Goal: Information Seeking & Learning: Learn about a topic

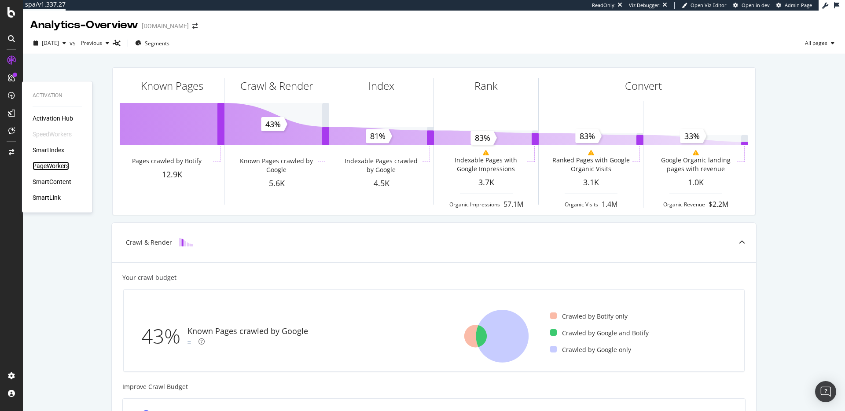
click at [57, 165] on div "PageWorkers" at bounding box center [51, 166] width 37 height 9
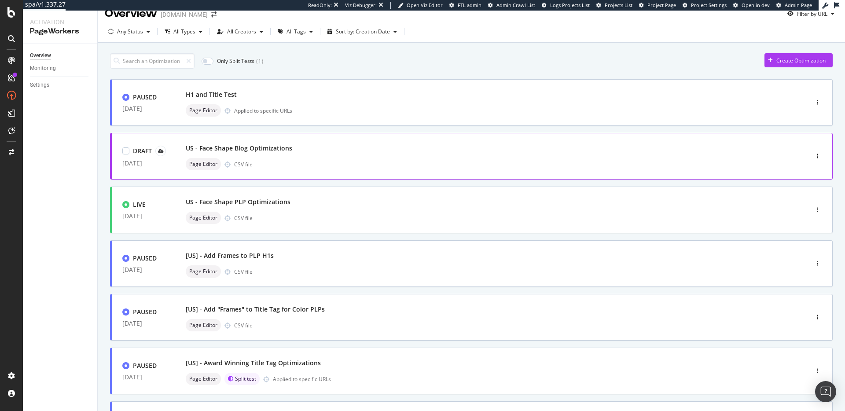
scroll to position [23, 0]
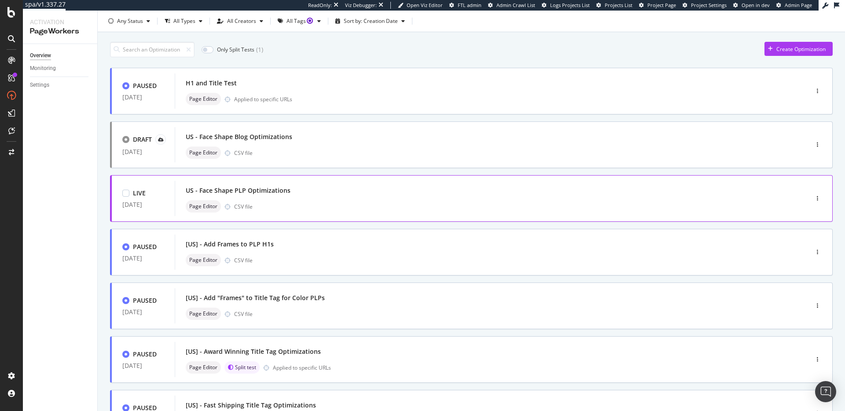
click at [410, 196] on div "US - Face Shape PLP Optimizations" at bounding box center [478, 190] width 585 height 12
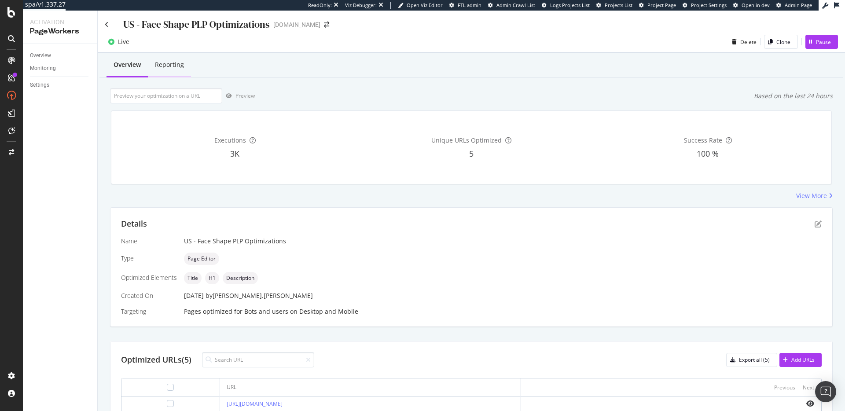
click at [179, 60] on div "Reporting" at bounding box center [169, 65] width 43 height 24
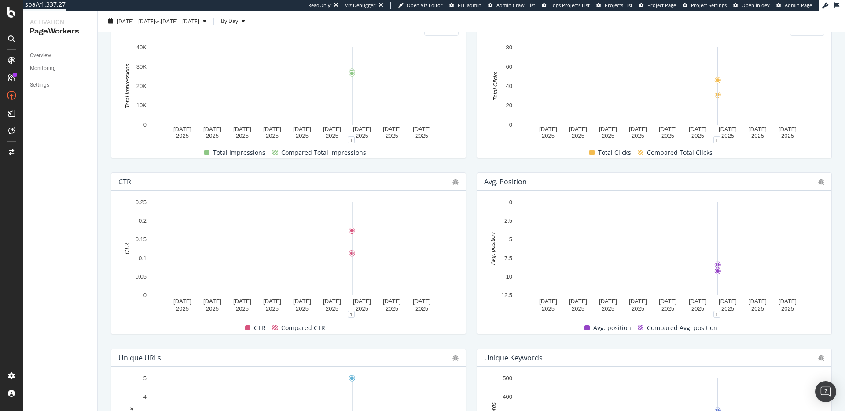
scroll to position [0, 0]
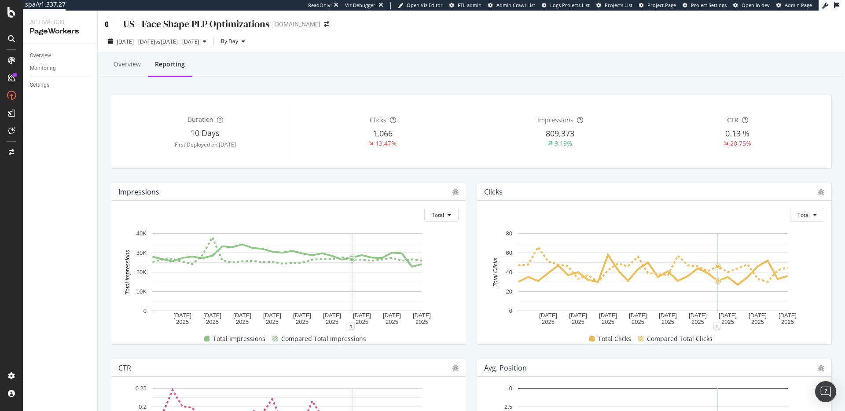
click at [105, 25] on icon at bounding box center [107, 24] width 4 height 6
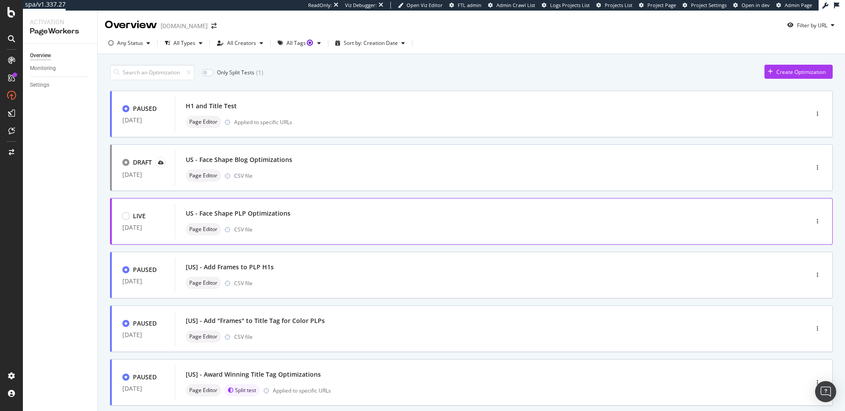
click at [373, 223] on div "Page Editor CSV file" at bounding box center [478, 229] width 585 height 12
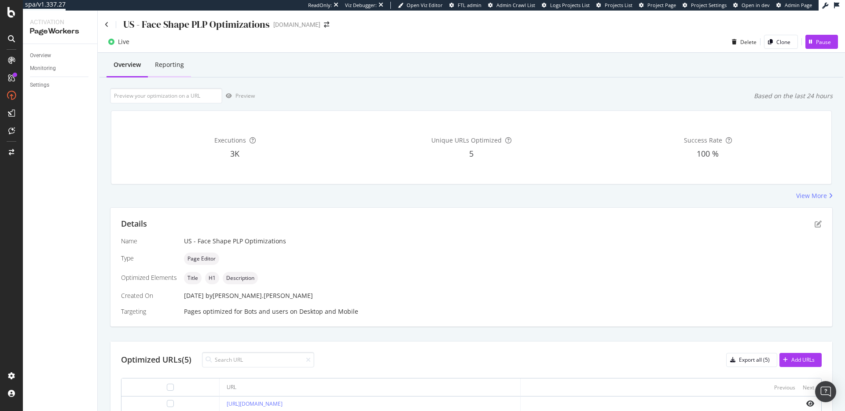
click at [172, 67] on div "Reporting" at bounding box center [169, 64] width 29 height 9
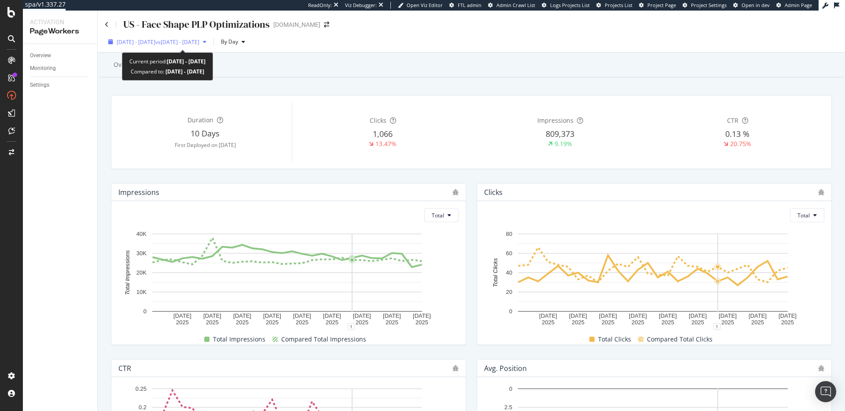
click at [148, 40] on span "[DATE] - [DATE]" at bounding box center [136, 41] width 39 height 7
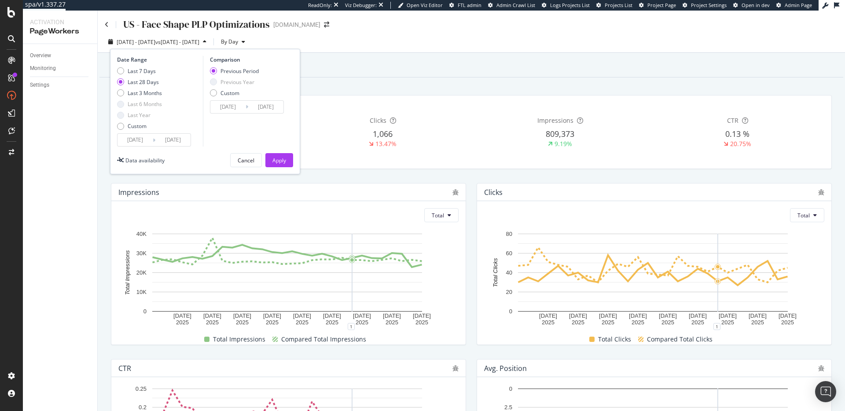
click at [143, 140] on input "[DATE]" at bounding box center [134, 140] width 35 height 12
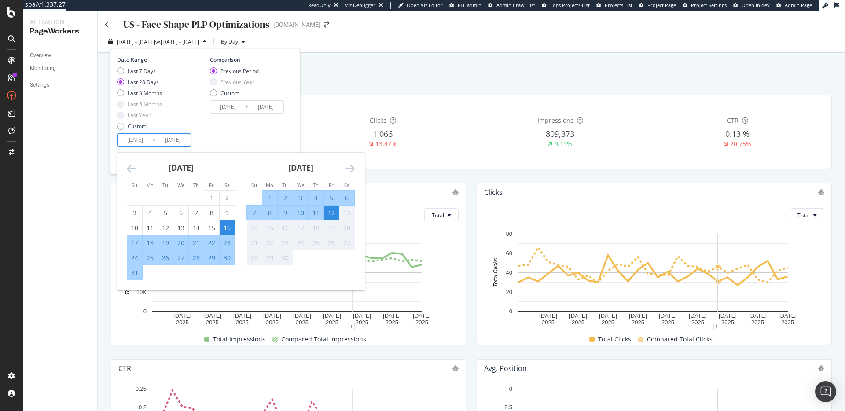
click at [330, 198] on div "5" at bounding box center [331, 198] width 15 height 9
type input "[DATE]"
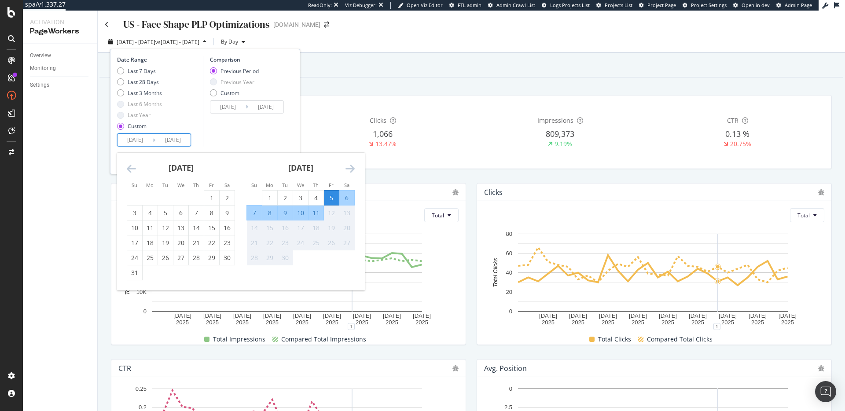
drag, startPoint x: 331, startPoint y: 211, endPoint x: 334, endPoint y: 217, distance: 6.5
click at [331, 211] on div "12" at bounding box center [331, 213] width 15 height 9
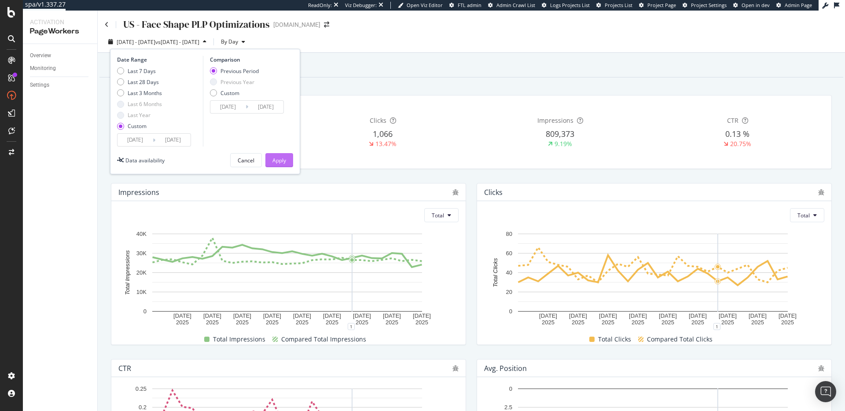
click at [286, 161] on button "Apply" at bounding box center [279, 160] width 28 height 14
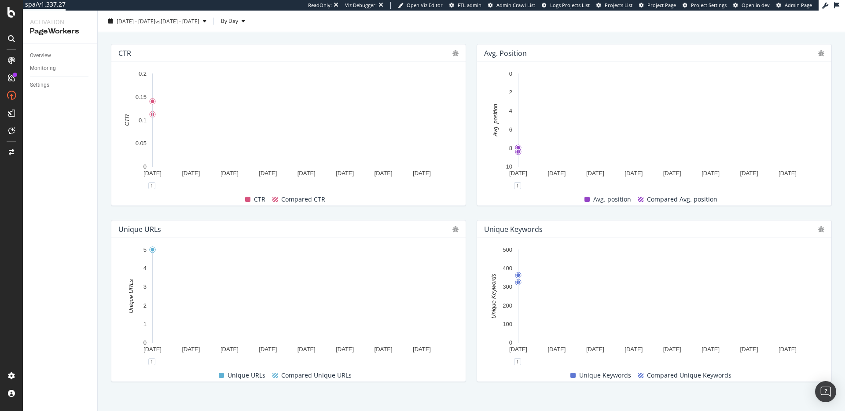
scroll to position [324, 0]
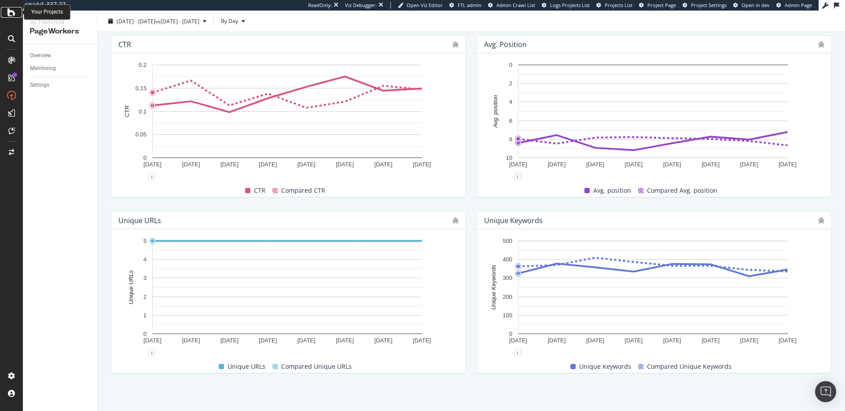
click at [15, 15] on icon at bounding box center [11, 12] width 8 height 11
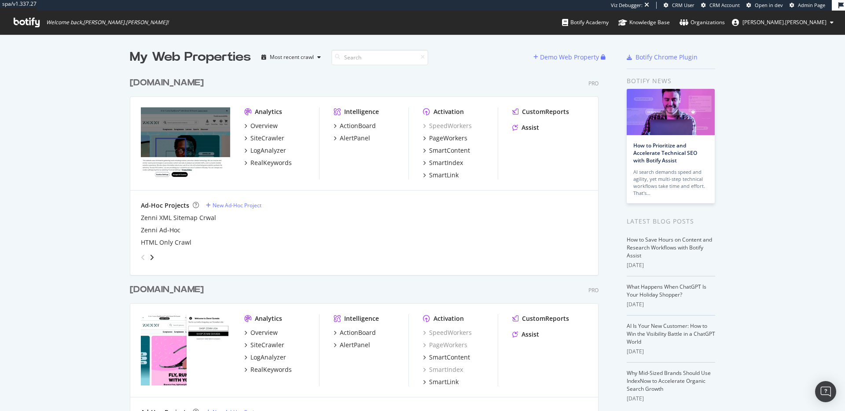
scroll to position [521, 469]
click at [267, 136] on div "SiteCrawler" at bounding box center [267, 138] width 34 height 9
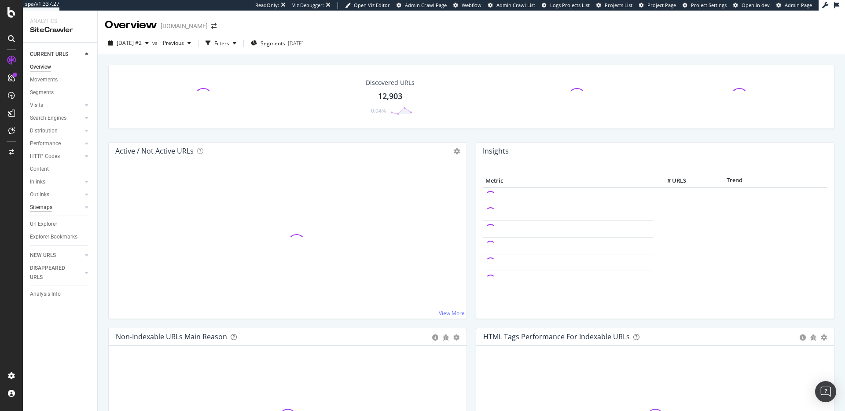
click at [49, 206] on div "Sitemaps" at bounding box center [41, 207] width 22 height 9
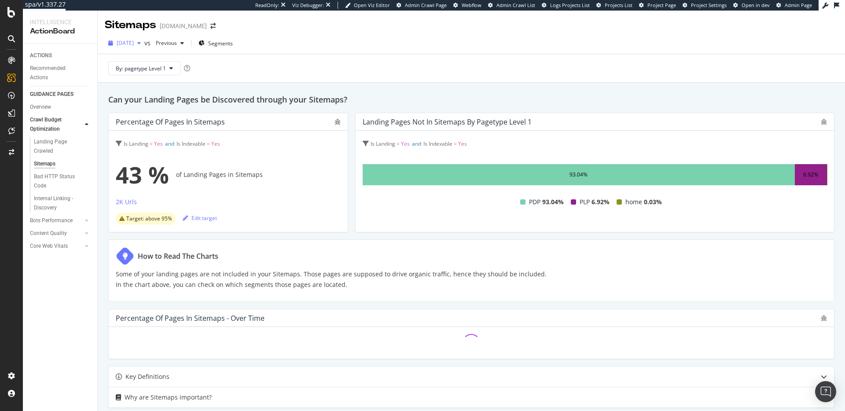
click at [134, 41] on span "2025 Aug. 29th" at bounding box center [125, 42] width 17 height 7
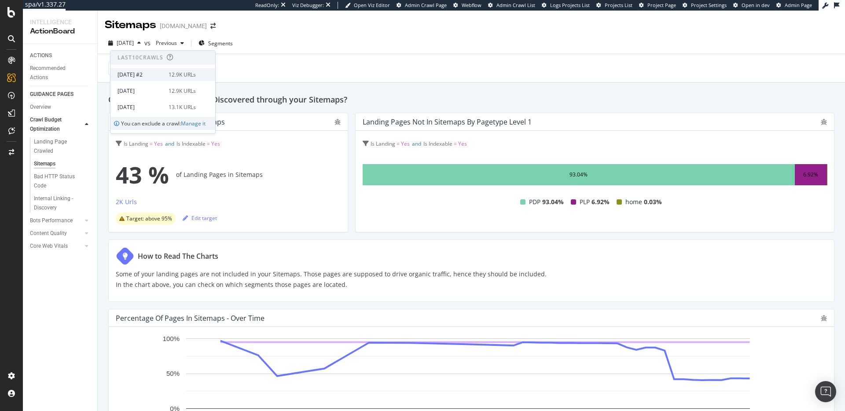
click at [143, 74] on div "[DATE] #2" at bounding box center [140, 75] width 46 height 8
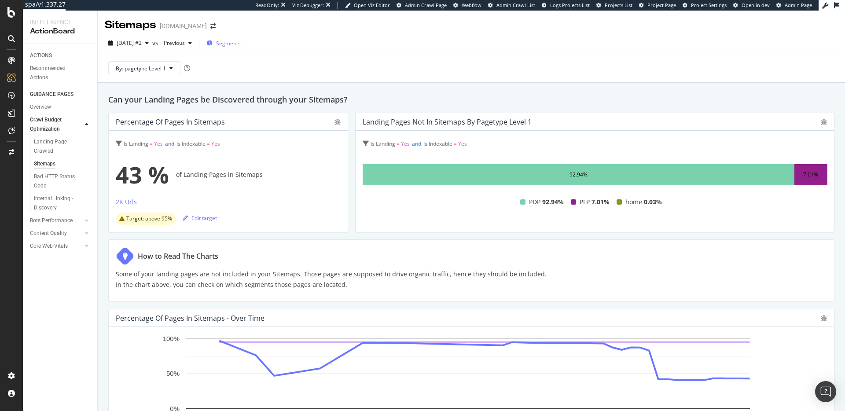
click at [241, 44] on span "Segments" at bounding box center [228, 43] width 25 height 7
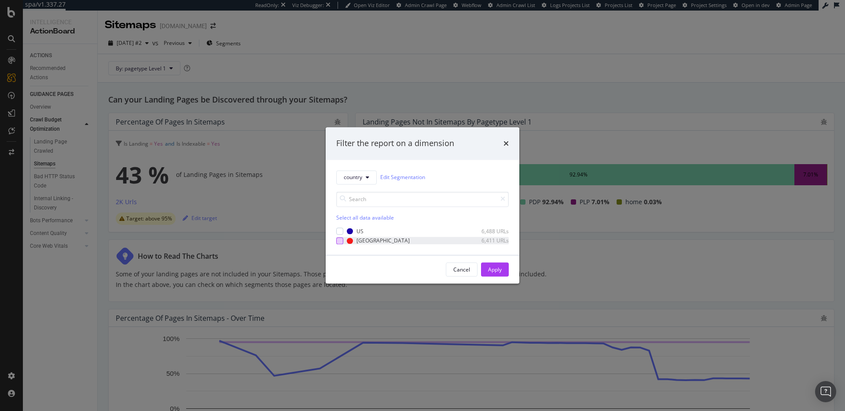
click at [342, 240] on div "modal" at bounding box center [339, 240] width 7 height 7
click at [492, 272] on div "Apply" at bounding box center [495, 269] width 14 height 7
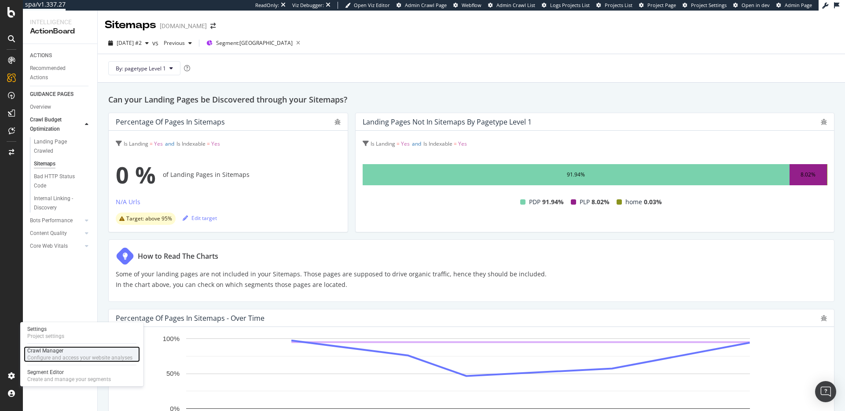
click at [53, 357] on div "Configure and access your website analyses" at bounding box center [79, 357] width 105 height 7
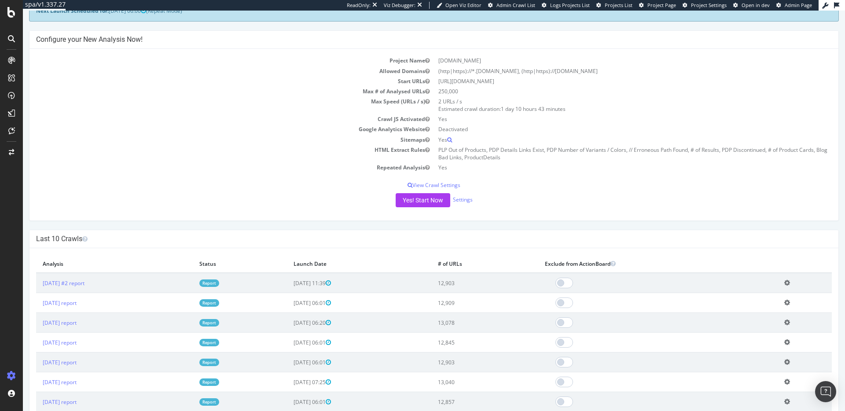
scroll to position [50, 0]
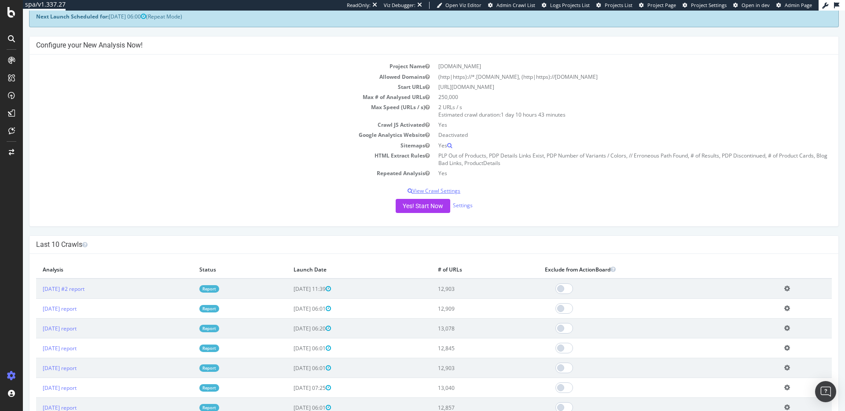
click at [432, 189] on p "View Crawl Settings" at bounding box center [434, 190] width 796 height 7
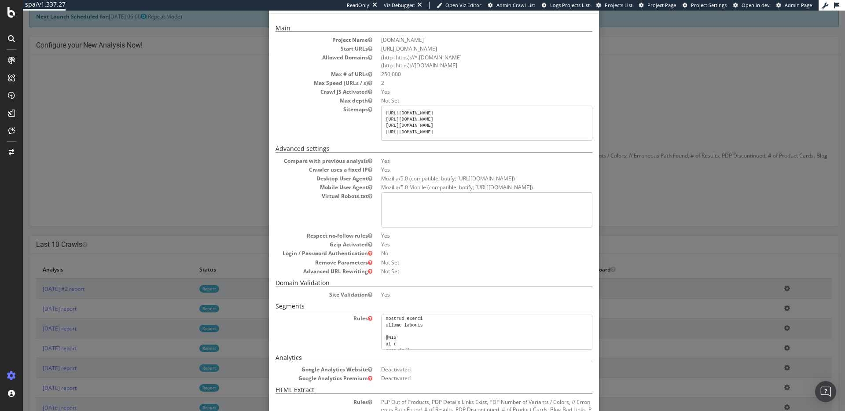
scroll to position [0, 0]
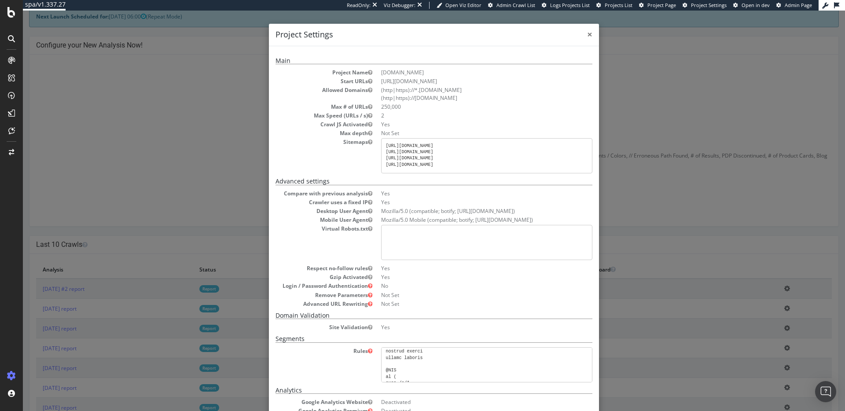
click at [588, 34] on span "×" at bounding box center [589, 34] width 5 height 12
